Goal: Check status: Check status

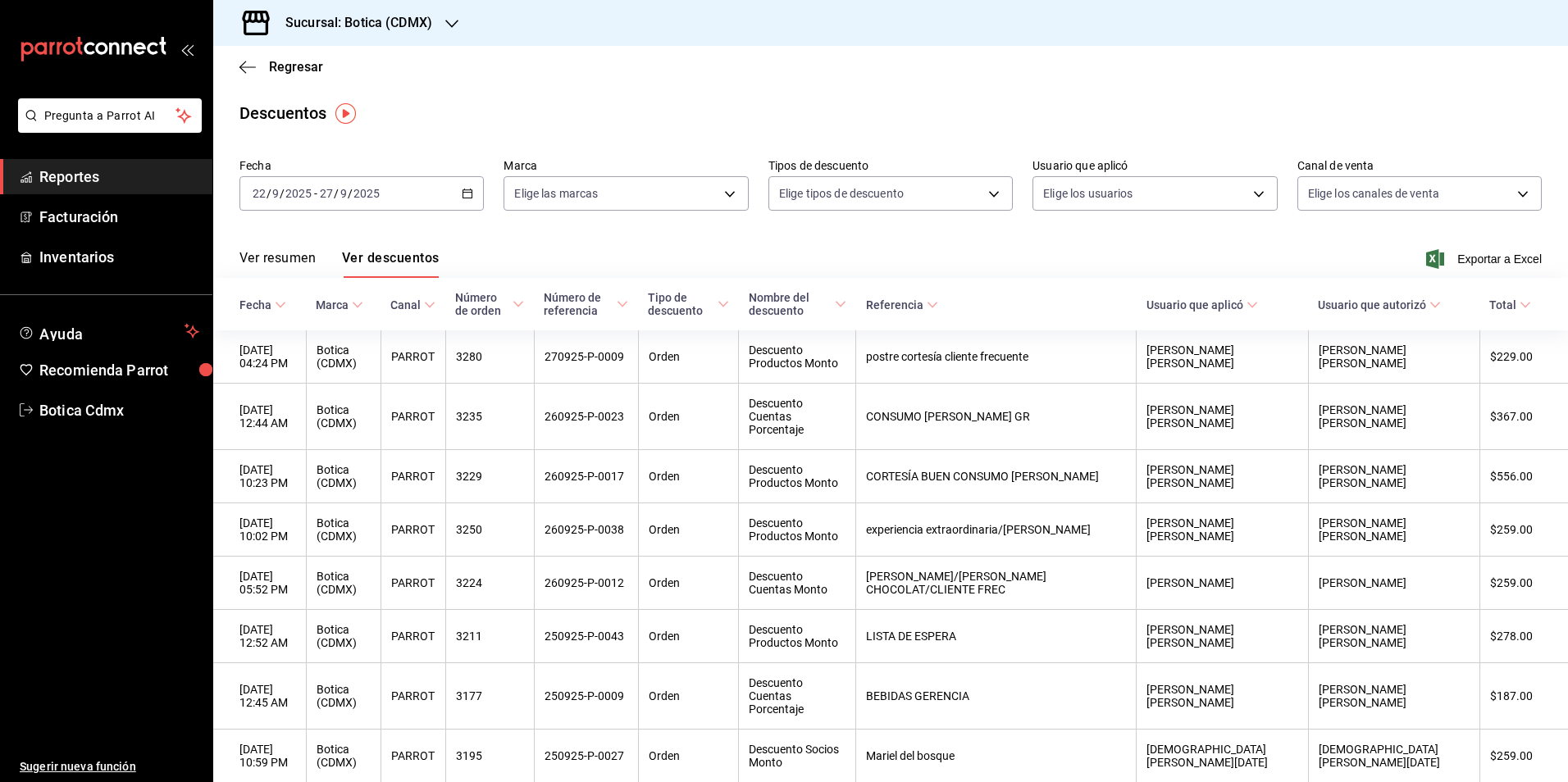
click at [52, 163] on link "Reportes" at bounding box center [106, 177] width 212 height 36
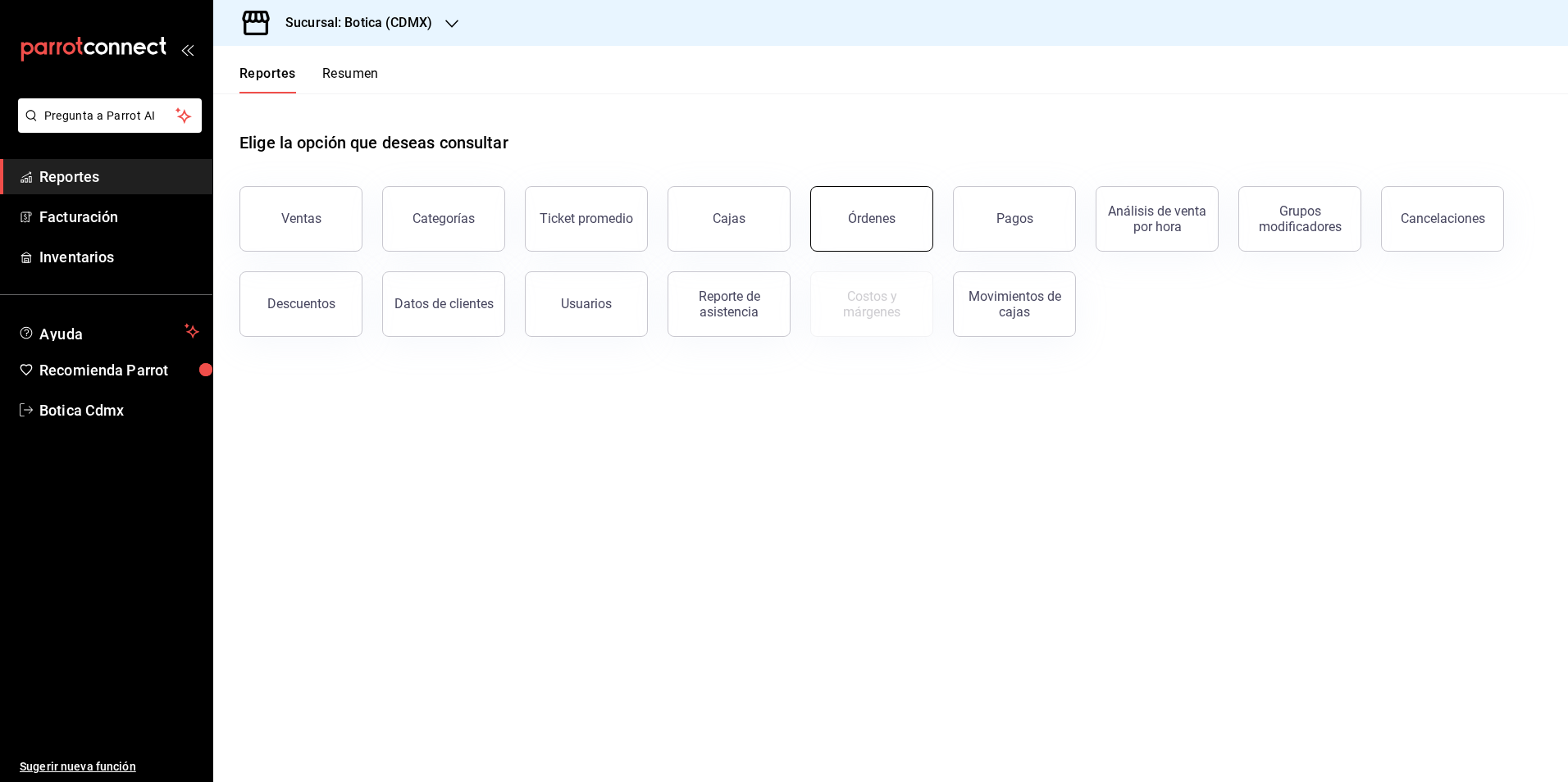
click at [849, 211] on button "Órdenes" at bounding box center [871, 218] width 123 height 65
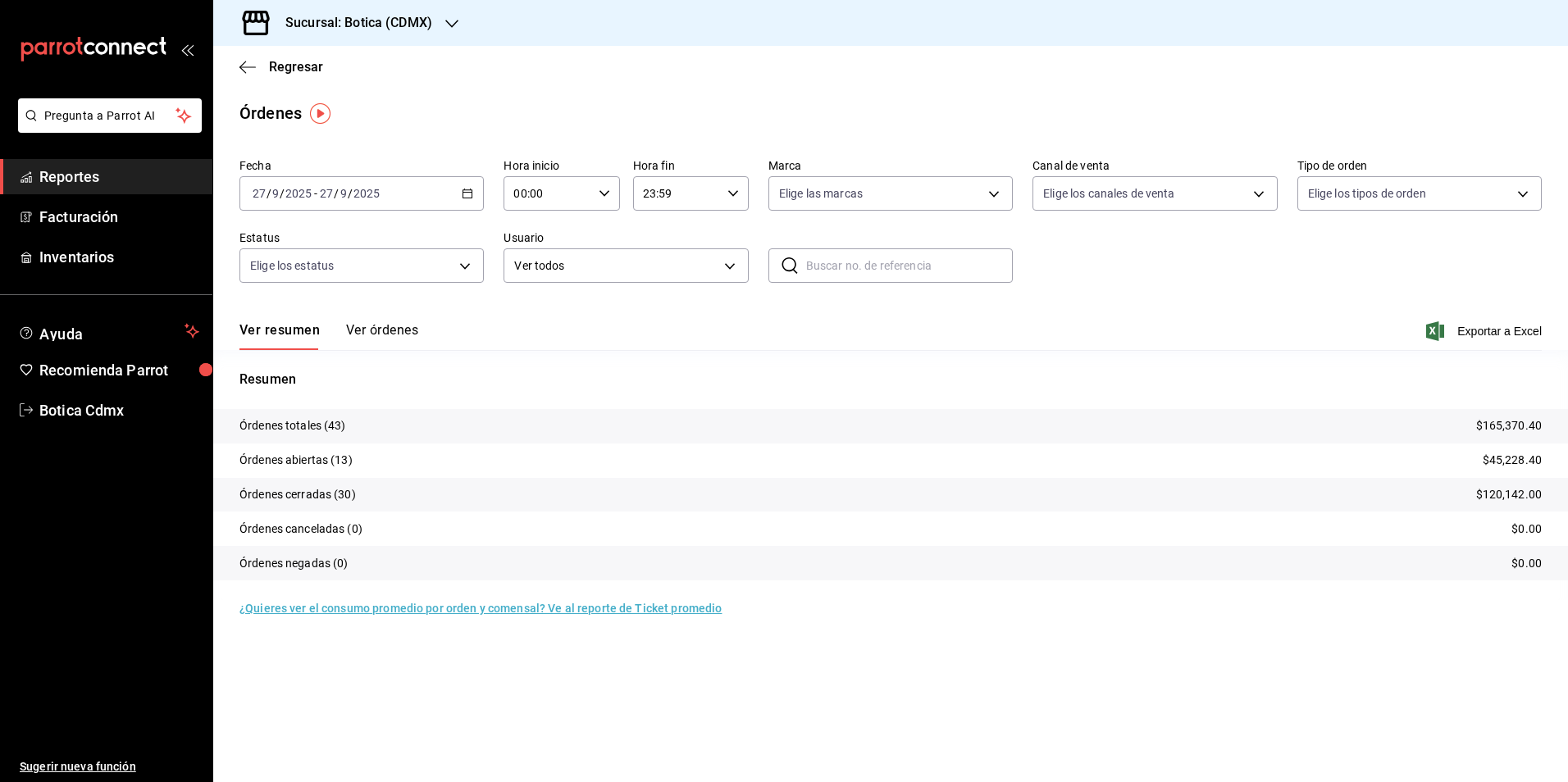
click at [607, 197] on icon "button" at bounding box center [604, 193] width 11 height 11
click at [534, 308] on span "02" at bounding box center [533, 314] width 32 height 13
type input "02:00"
click at [1169, 322] on div at bounding box center [784, 391] width 1568 height 782
